Goal: Information Seeking & Learning: Learn about a topic

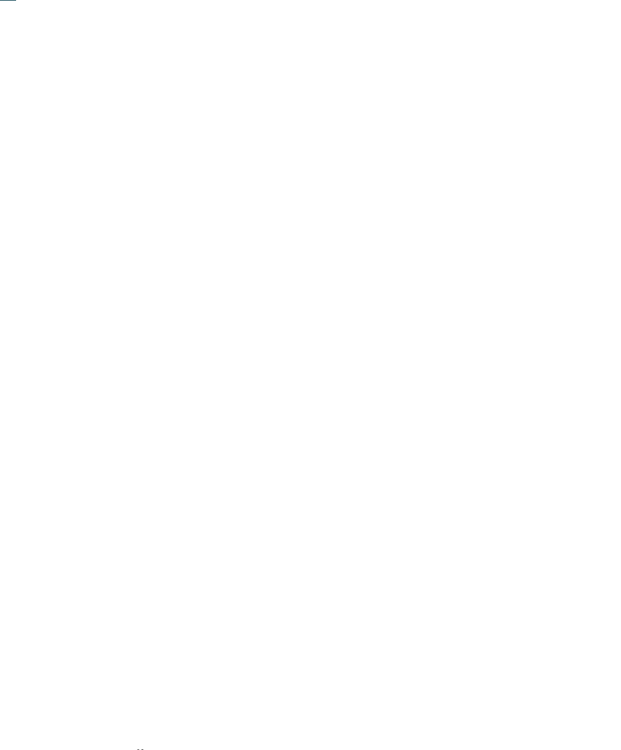
scroll to position [143, 0]
click at [104, 490] on span "Familienhotels" at bounding box center [96, 481] width 84 height 15
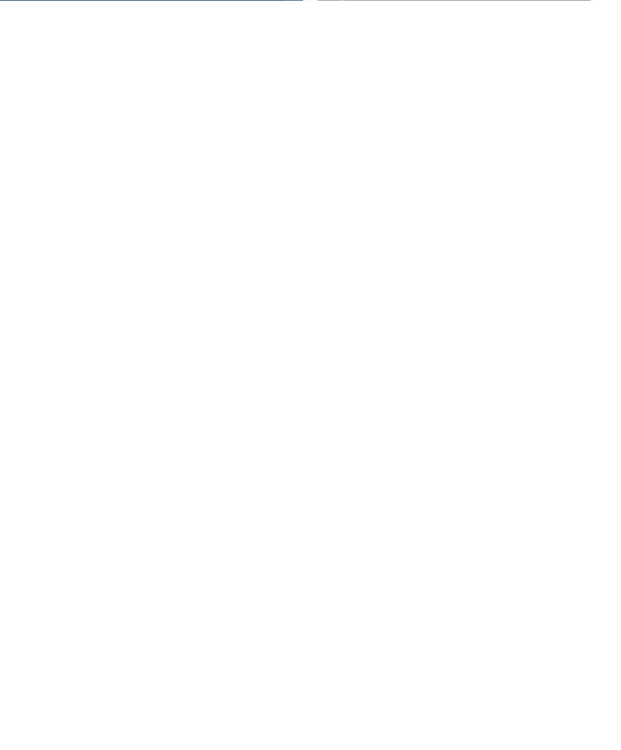
scroll to position [2901, 0]
click at [190, 357] on div "Herbst Deal -20%" at bounding box center [167, 429] width 272 height 153
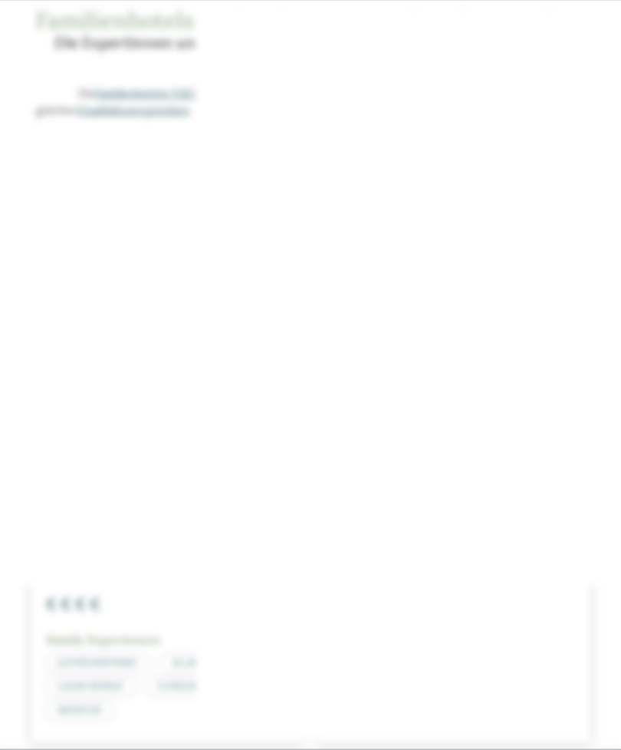
click at [589, 216] on icon at bounding box center [591, 229] width 33 height 27
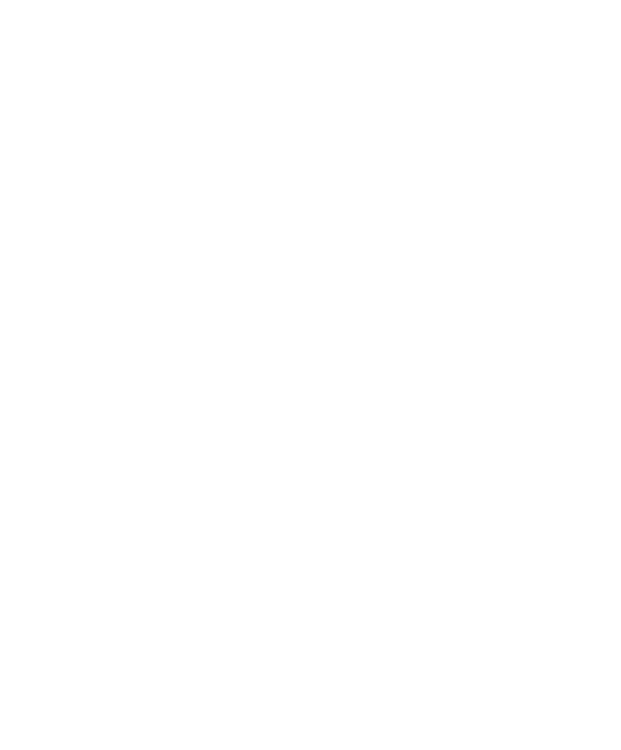
scroll to position [855, 0]
click at [465, 438] on div at bounding box center [454, 492] width 272 height 153
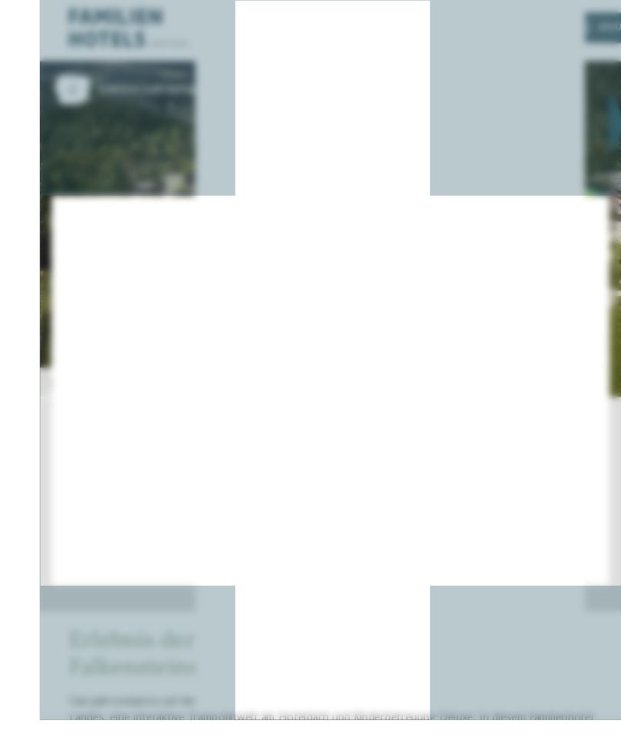
scroll to position [18, 0]
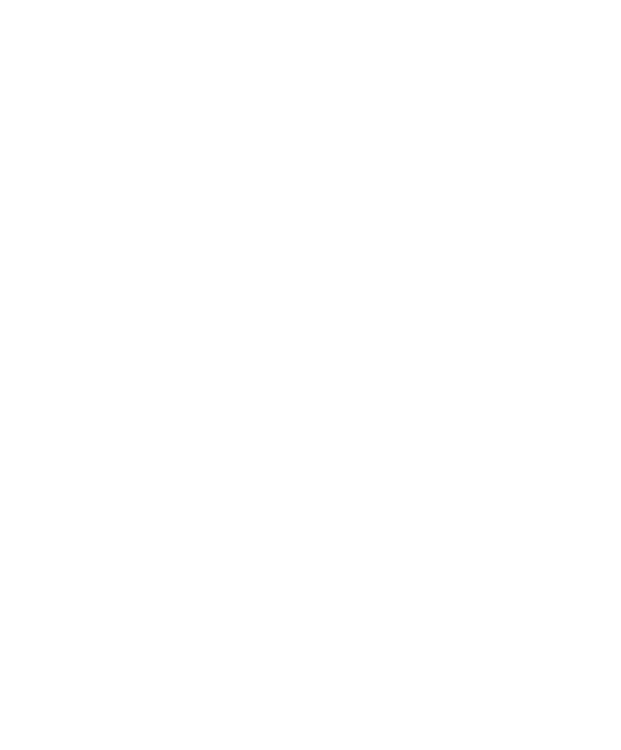
click at [589, 216] on icon at bounding box center [591, 229] width 33 height 27
click at [228, 497] on img at bounding box center [171, 491] width 280 height 249
click at [559, 291] on icon at bounding box center [557, 296] width 42 height 35
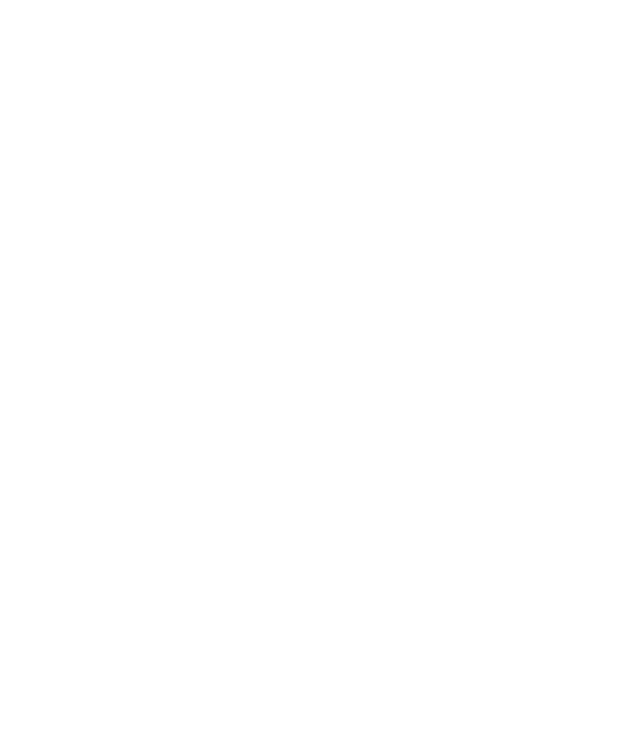
click at [560, 288] on icon at bounding box center [557, 296] width 42 height 35
click at [561, 292] on icon at bounding box center [557, 296] width 42 height 35
click at [598, 51] on icon at bounding box center [591, 57] width 33 height 27
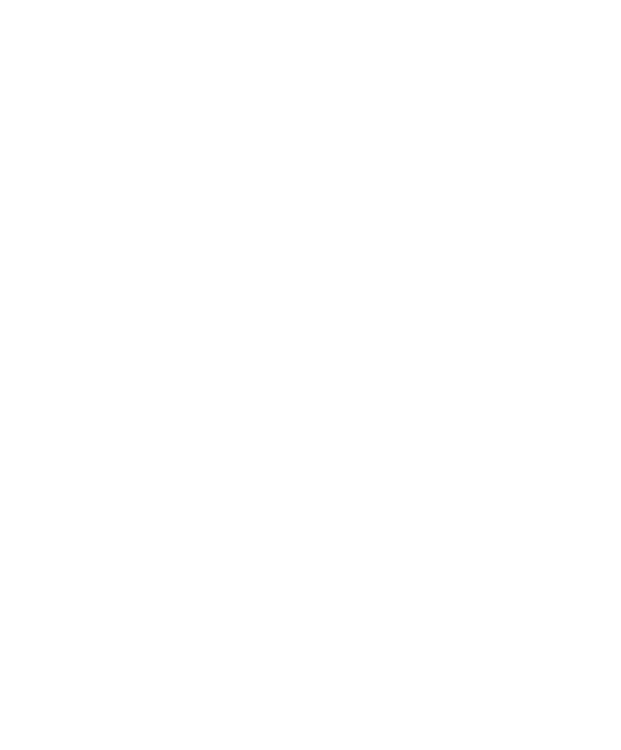
scroll to position [1816, 0]
click at [128, 479] on span "Speziell für Kinder" at bounding box center [119, 485] width 107 height 13
click at [132, 470] on div "Speziell für Kinder" at bounding box center [119, 490] width 176 height 132
click at [117, 486] on div "Speziell für Kinder" at bounding box center [119, 490] width 176 height 132
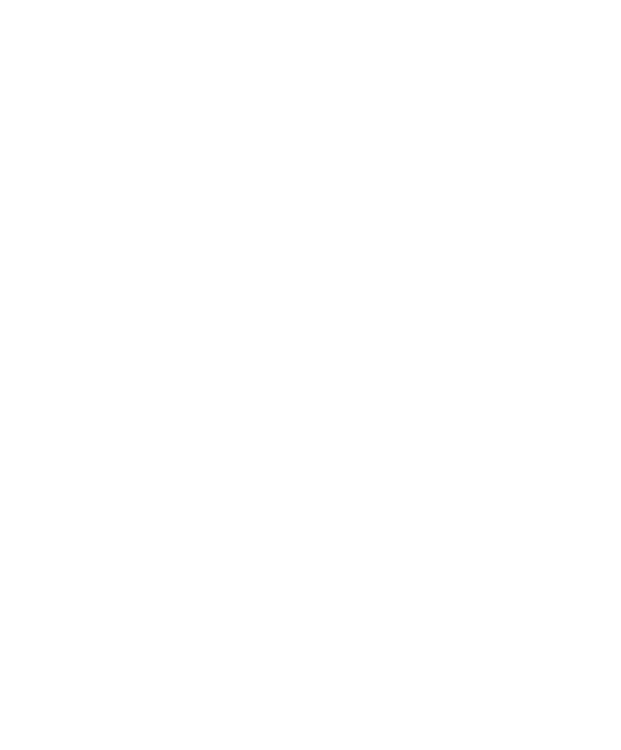
click at [132, 459] on span "Speziell für Kinder" at bounding box center [119, 465] width 107 height 13
click at [322, 464] on img at bounding box center [311, 470] width 176 height 132
click at [503, 449] on img at bounding box center [502, 470] width 176 height 132
click at [304, 457] on img at bounding box center [311, 470] width 176 height 132
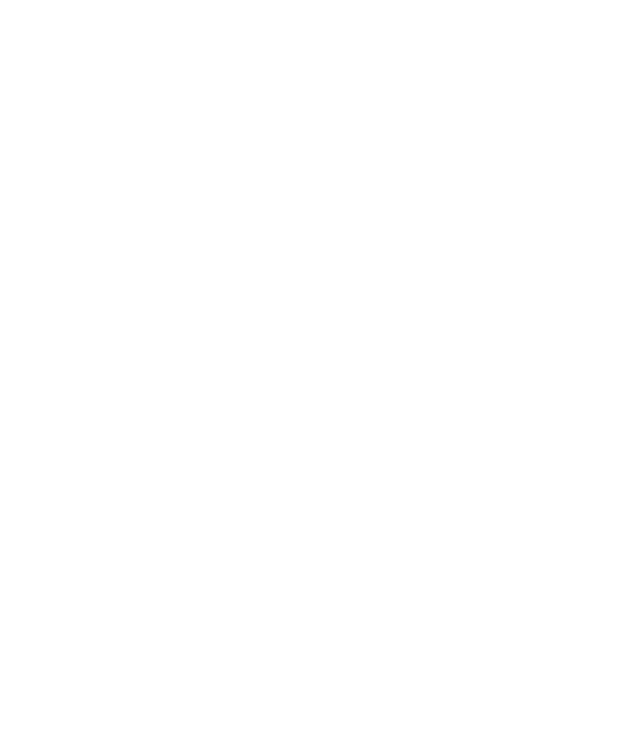
click at [130, 383] on img at bounding box center [119, 410] width 176 height 132
click at [311, 271] on span "Doppelzimmer" at bounding box center [311, 275] width 68 height 9
click at [381, 271] on span "Einzelzimmer" at bounding box center [394, 275] width 62 height 9
click at [405, 483] on link "mehr erfahren" at bounding box center [374, 484] width 89 height 12
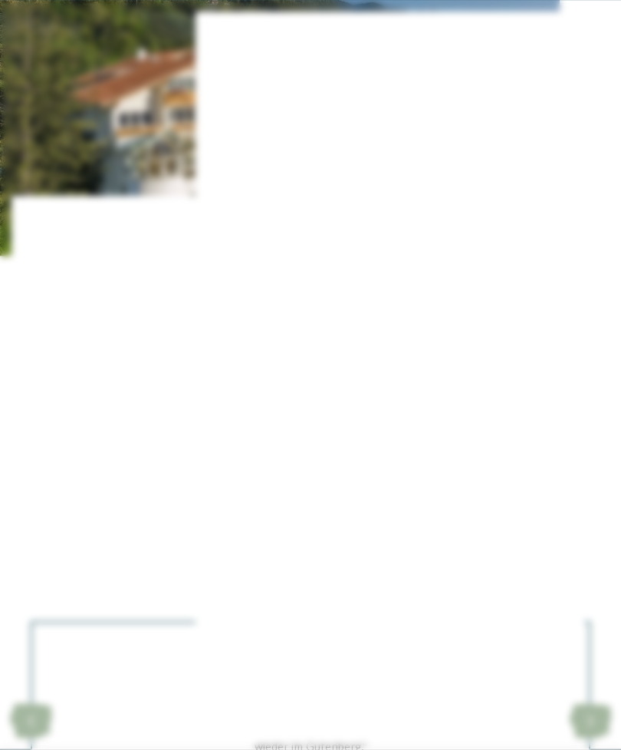
scroll to position [1347, 0]
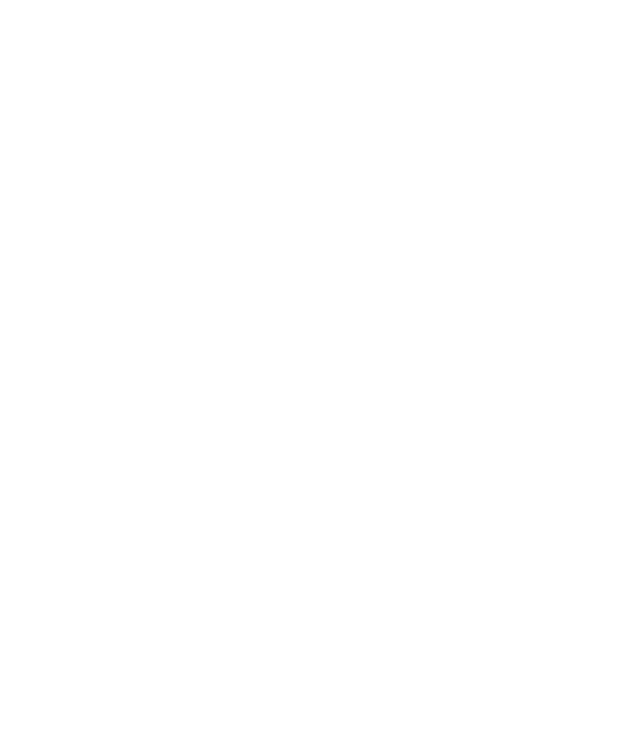
click at [394, 465] on div "Zimmer 1 / 6 slide 1 of 6 slide" at bounding box center [310, 375] width 621 height 750
click at [391, 465] on div "Family Hotel Gutenberg **** Schenna - Meraner Land Einzelzimmer Panorama Hermel…" at bounding box center [451, 451] width 242 height 153
click at [391, 479] on link "mehr erfahren" at bounding box center [374, 483] width 89 height 12
click at [595, 46] on icon at bounding box center [591, 57] width 33 height 27
click at [20, 399] on icon at bounding box center [19, 404] width 14 height 11
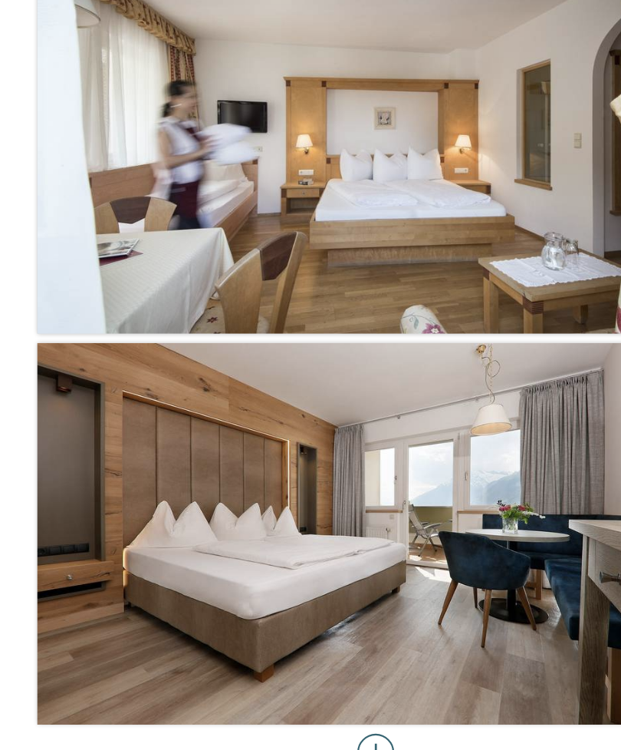
scroll to position [514, 0]
click at [315, 696] on div at bounding box center [310, 711] width 31 height 31
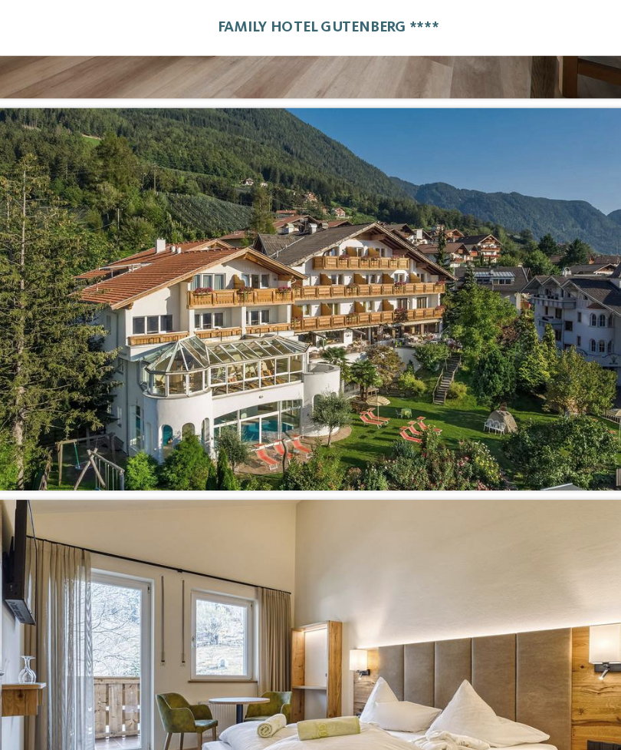
scroll to position [0, 0]
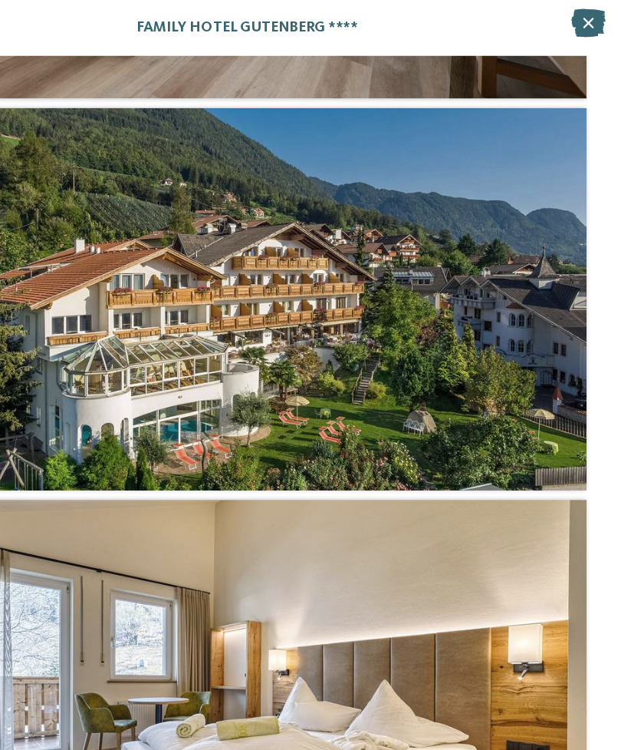
click at [578, 9] on icon at bounding box center [592, 19] width 28 height 23
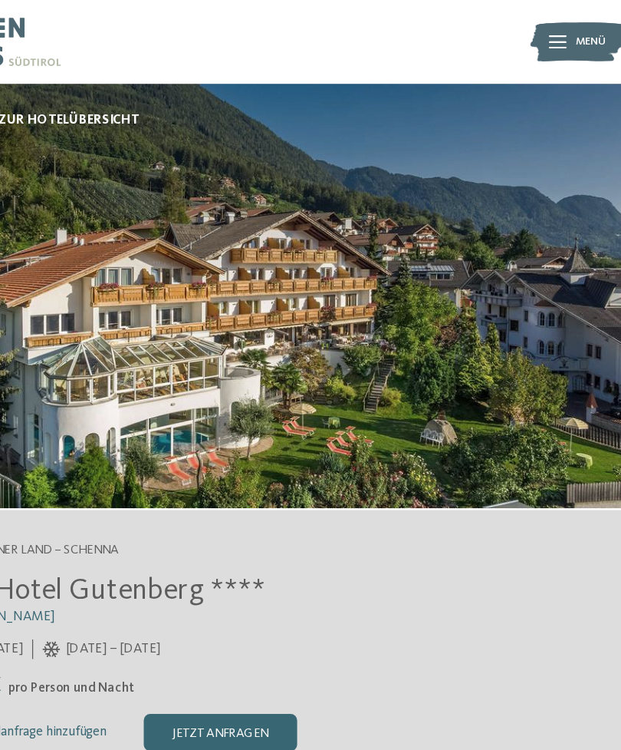
click at [545, 32] on img at bounding box center [583, 34] width 77 height 38
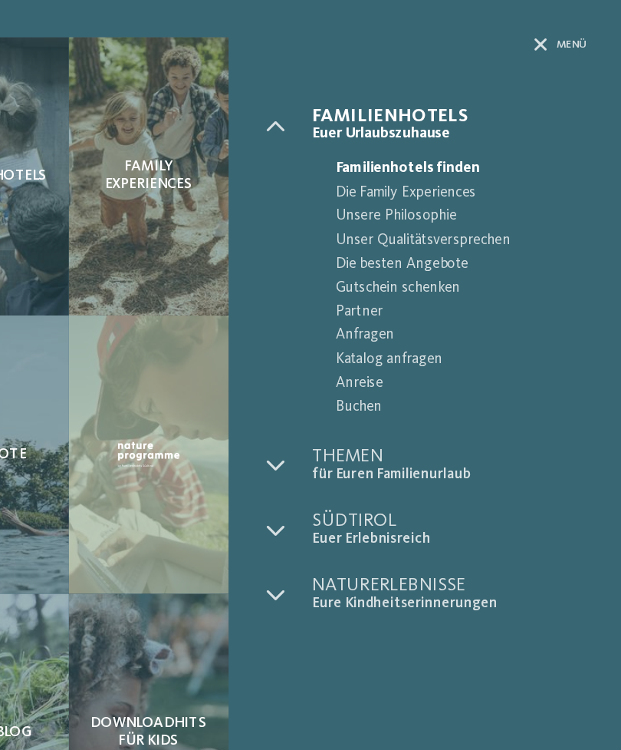
click at [548, 33] on icon at bounding box center [553, 36] width 11 height 11
